Goal: Task Accomplishment & Management: Manage account settings

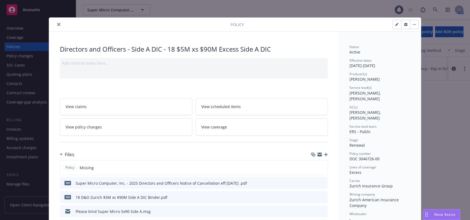
click at [57, 25] on icon "close" at bounding box center [58, 24] width 3 height 3
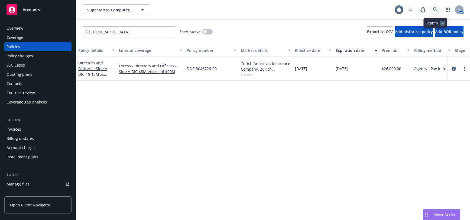
click at [435, 8] on icon at bounding box center [435, 9] width 5 height 5
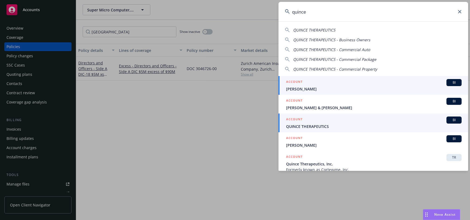
type input "quince"
click at [324, 125] on span "QUINCE THERAPEUTICS" at bounding box center [374, 126] width 176 height 6
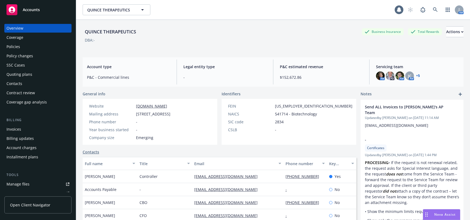
click at [27, 73] on div "Quoting plans" at bounding box center [20, 74] width 26 height 9
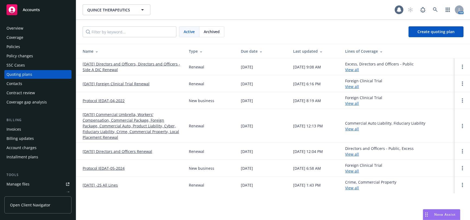
click at [149, 64] on link "09/05/25 Directors and Officers, Directors and Officers - Side A DIC Renewal" at bounding box center [132, 66] width 98 height 11
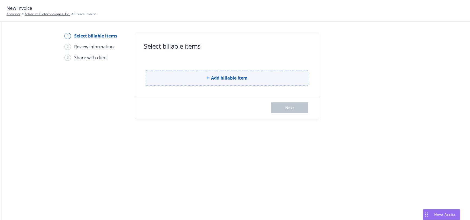
click at [244, 79] on span "Add billable item" at bounding box center [229, 78] width 37 height 7
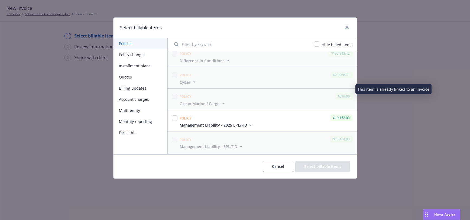
scroll to position [54, 0]
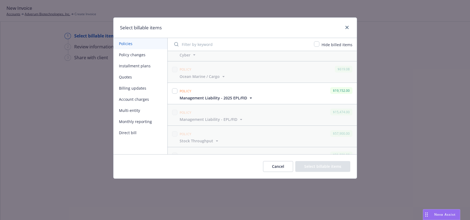
click at [138, 54] on button "Policy changes" at bounding box center [141, 54] width 54 height 11
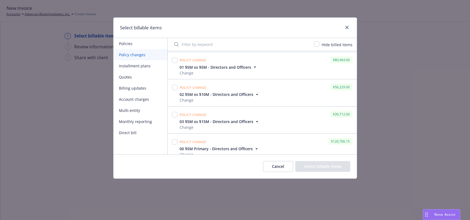
scroll to position [678, 0]
click at [174, 114] on input "checkbox" at bounding box center [174, 114] width 5 height 5
checkbox input "true"
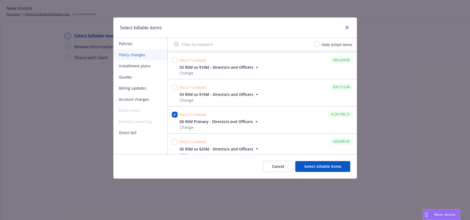
scroll to position [650, 0]
click at [174, 60] on input "checkbox" at bounding box center [174, 59] width 5 height 5
checkbox input "true"
click at [175, 87] on input "checkbox" at bounding box center [174, 87] width 5 height 5
checkbox input "true"
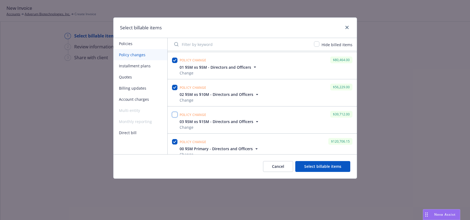
click at [175, 116] on input "checkbox" at bounding box center [174, 114] width 5 height 5
checkbox input "true"
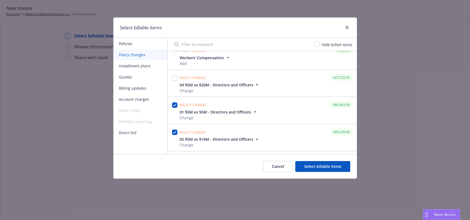
scroll to position [596, 0]
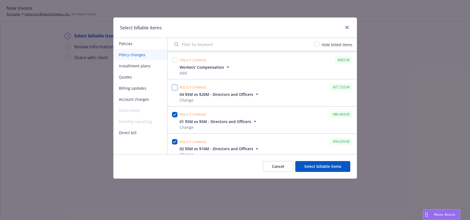
click at [175, 88] on input "checkbox" at bounding box center [174, 87] width 5 height 5
checkbox input "true"
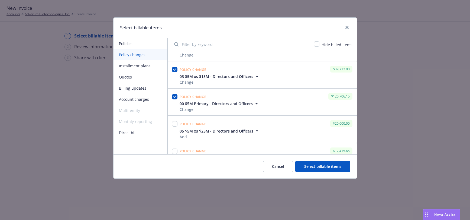
scroll to position [705, 0]
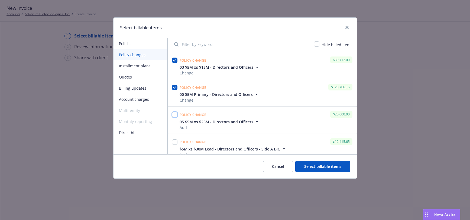
click at [176, 113] on input "checkbox" at bounding box center [174, 114] width 5 height 5
checkbox input "true"
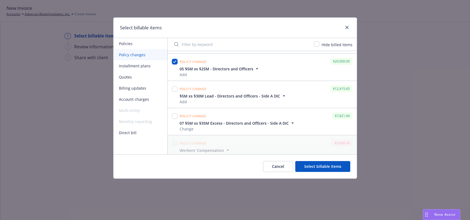
scroll to position [759, 0]
click at [174, 88] on input "checkbox" at bounding box center [174, 87] width 5 height 5
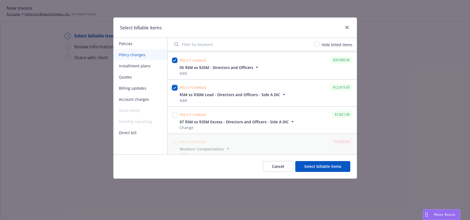
checkbox input "true"
click at [175, 117] on input "checkbox" at bounding box center [174, 114] width 5 height 5
checkbox input "true"
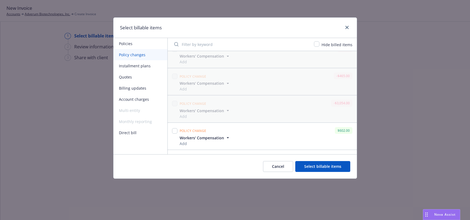
scroll to position [549, 0]
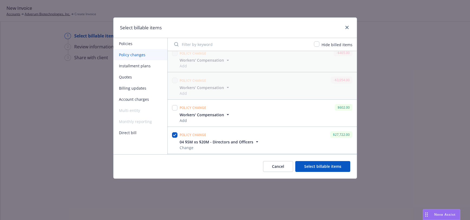
click at [325, 167] on button "Select billable items" at bounding box center [322, 166] width 55 height 11
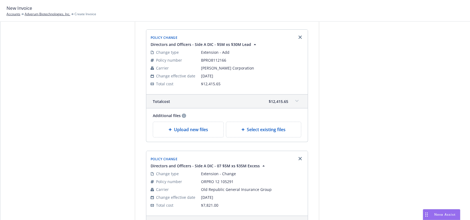
scroll to position [871, 0]
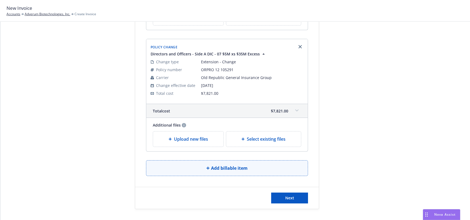
click at [223, 166] on span "Add billable item" at bounding box center [229, 168] width 37 height 7
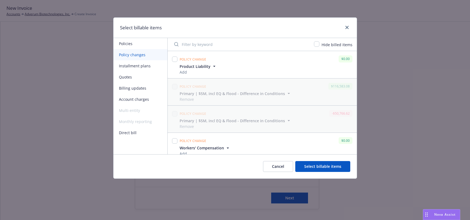
click at [129, 43] on button "Policies" at bounding box center [141, 43] width 54 height 11
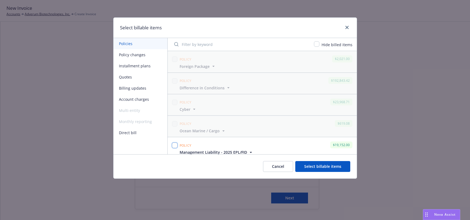
click at [176, 145] on input "checkbox" at bounding box center [174, 144] width 5 height 5
checkbox input "true"
click at [313, 165] on button "Select billable items" at bounding box center [322, 166] width 55 height 11
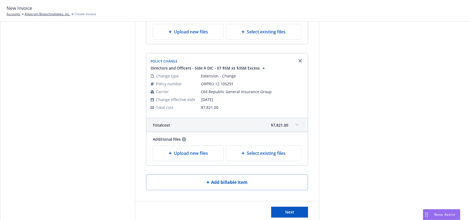
scroll to position [990, 0]
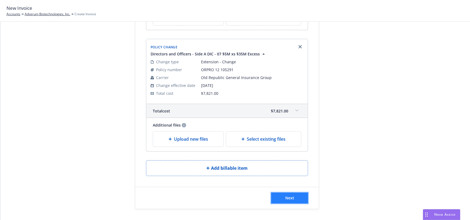
click at [288, 195] on span "Next" at bounding box center [289, 197] width 9 height 5
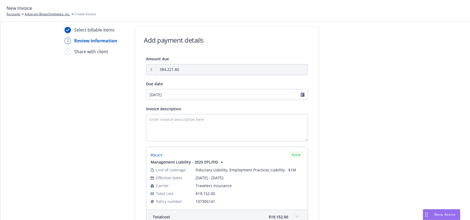
scroll to position [0, 0]
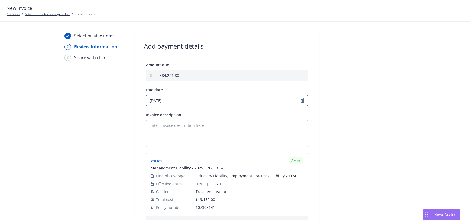
click at [170, 101] on input "09/03/2025" at bounding box center [227, 100] width 162 height 11
select select "September"
select select "2025"
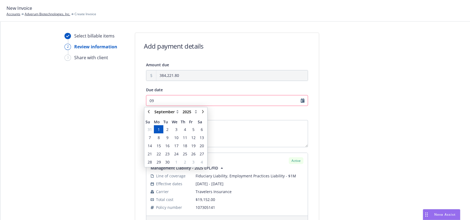
type input "0"
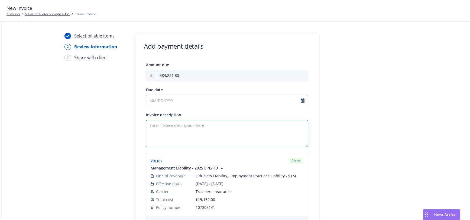
click at [230, 128] on textarea "Invoice description" at bounding box center [227, 133] width 162 height 27
select select "August"
select select "2025"
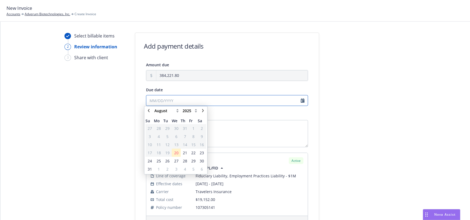
click at [149, 101] on input "Due date" at bounding box center [227, 100] width 162 height 11
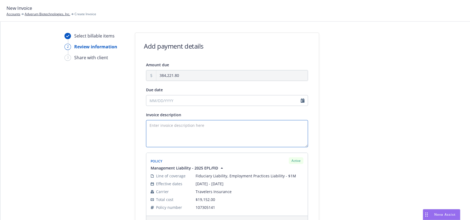
click at [220, 124] on textarea "Invoice description" at bounding box center [227, 133] width 162 height 27
type textarea "p"
click at [223, 125] on textarea "Please remit payment upon receipt." at bounding box center [227, 133] width 162 height 27
type textarea "Please remit payment upon receipt. Thank you."
click at [301, 101] on input "Due date" at bounding box center [227, 100] width 162 height 11
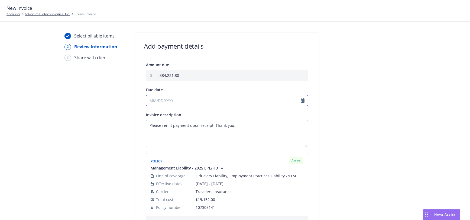
select select "August"
select select "2025"
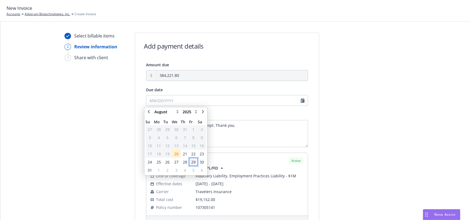
click at [195, 162] on span "29" at bounding box center [193, 162] width 4 height 6
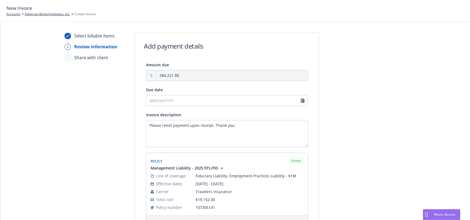
type input "08/29/2025"
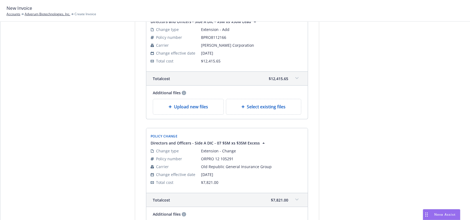
scroll to position [1056, 0]
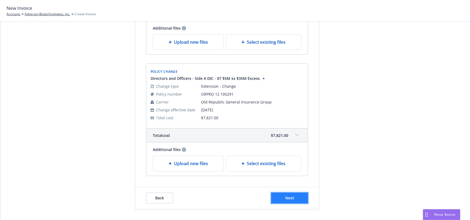
click at [288, 197] on span "Next" at bounding box center [289, 197] width 9 height 5
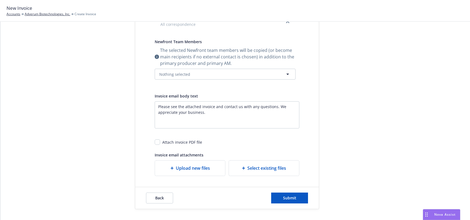
scroll to position [0, 0]
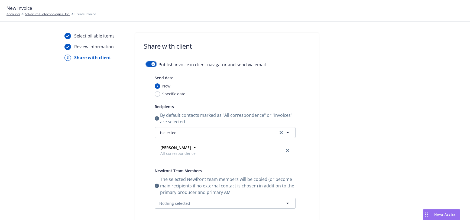
click at [146, 64] on button "button" at bounding box center [151, 63] width 10 height 5
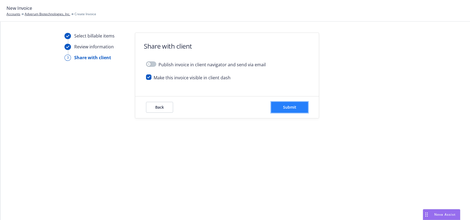
click at [292, 107] on span "Submit" at bounding box center [289, 106] width 13 height 5
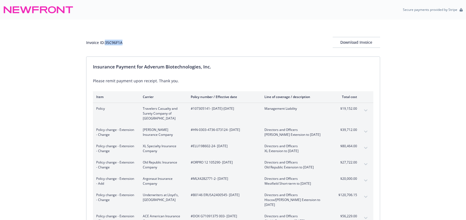
drag, startPoint x: 126, startPoint y: 41, endPoint x: 106, endPoint y: 45, distance: 20.1
click at [106, 45] on div "Invoice ID: 35C96F1A Download Invoice" at bounding box center [233, 42] width 294 height 11
copy div "35C96F1A"
click at [365, 42] on div "Download Invoice" at bounding box center [356, 42] width 47 height 10
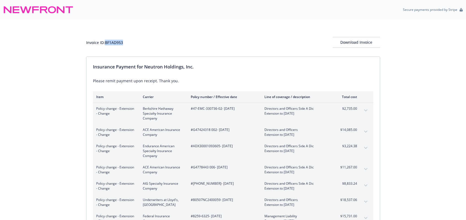
drag, startPoint x: 125, startPoint y: 41, endPoint x: 107, endPoint y: 43, distance: 18.8
click at [107, 43] on div "Invoice ID: BF1AD953 Download Invoice" at bounding box center [233, 42] width 294 height 11
click at [237, 38] on div "Invoice ID: BF1AD953 Download Invoice" at bounding box center [233, 42] width 294 height 11
click at [352, 43] on div "Download Invoice" at bounding box center [356, 42] width 47 height 10
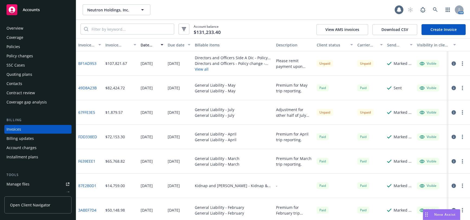
scroll to position [11, 0]
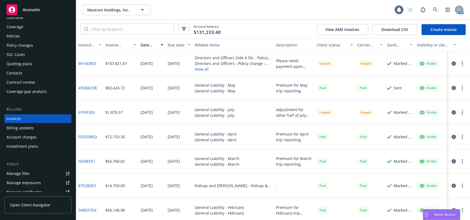
click at [16, 35] on div "Policies" at bounding box center [14, 36] width 14 height 9
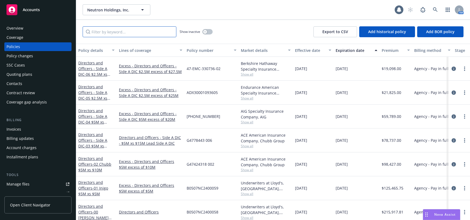
click at [117, 33] on input "Filter by keyword..." at bounding box center [130, 31] width 94 height 11
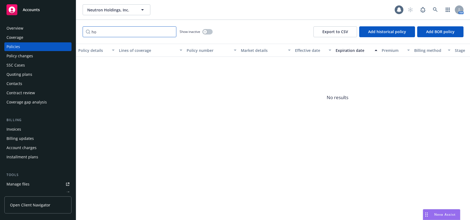
type input "h"
type input "p"
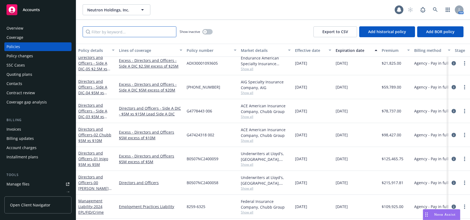
scroll to position [54, 0]
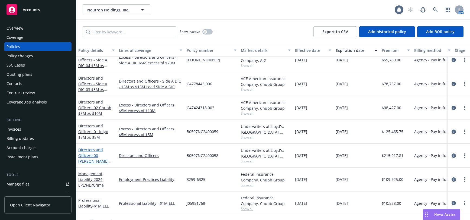
click at [96, 157] on span "- 00 Beazley $5M Primary" at bounding box center [94, 161] width 33 height 17
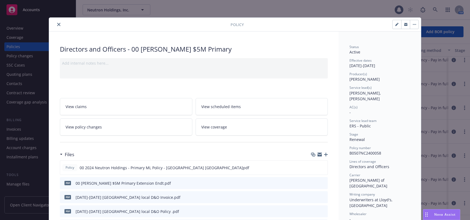
click at [92, 125] on span "View policy changes" at bounding box center [84, 127] width 36 height 6
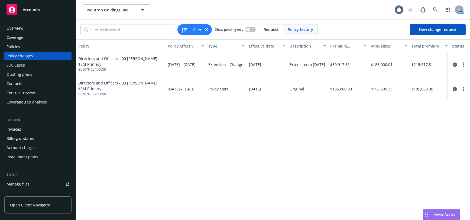
click at [153, 58] on span "Directors and Officers - 00 Beazley $5M Primary" at bounding box center [120, 61] width 85 height 11
click at [151, 57] on span "Directors and Officers - 00 Beazley $5M Primary" at bounding box center [120, 61] width 85 height 11
click at [455, 64] on icon "circleInformation" at bounding box center [455, 64] width 4 height 4
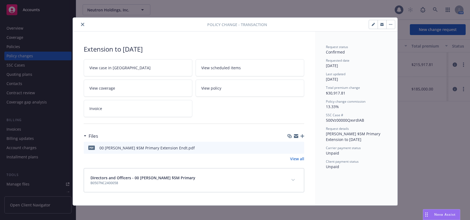
scroll to position [3, 0]
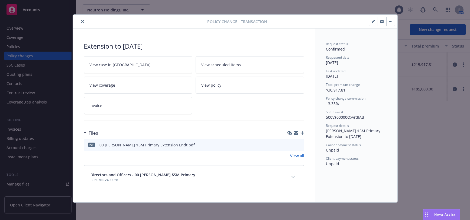
click at [372, 21] on icon "button" at bounding box center [373, 21] width 3 height 3
select select "ACCEPTED"
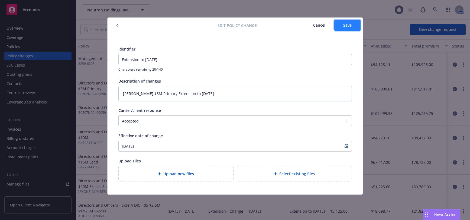
click at [350, 25] on span "Save" at bounding box center [347, 24] width 8 height 5
type textarea "x"
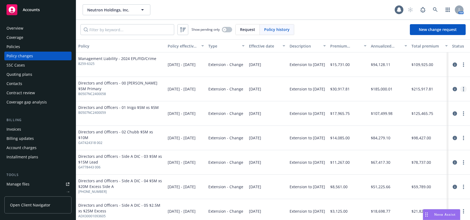
click at [463, 88] on icon "more" at bounding box center [463, 89] width 1 height 4
click at [395, 133] on link "Edit billing info" at bounding box center [416, 132] width 93 height 11
select select "CA"
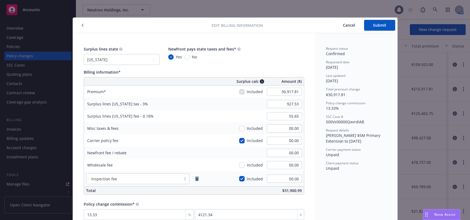
scroll to position [12, 0]
